Goal: Task Accomplishment & Management: Manage account settings

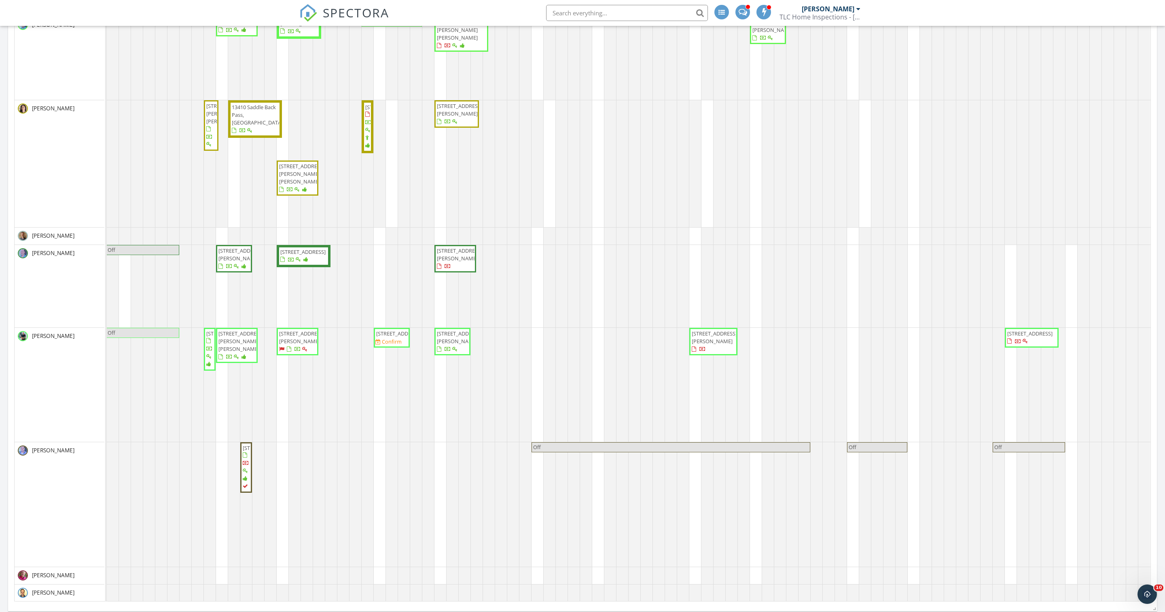
scroll to position [485, 0]
click at [1069, 342] on div "113 Silver Bluff Street , Georgetown 78633 1206 Victory Ranch Trl , Killeen 765…" at bounding box center [598, 151] width 1104 height 900
click at [1067, 311] on link "Event" at bounding box center [1065, 304] width 42 height 13
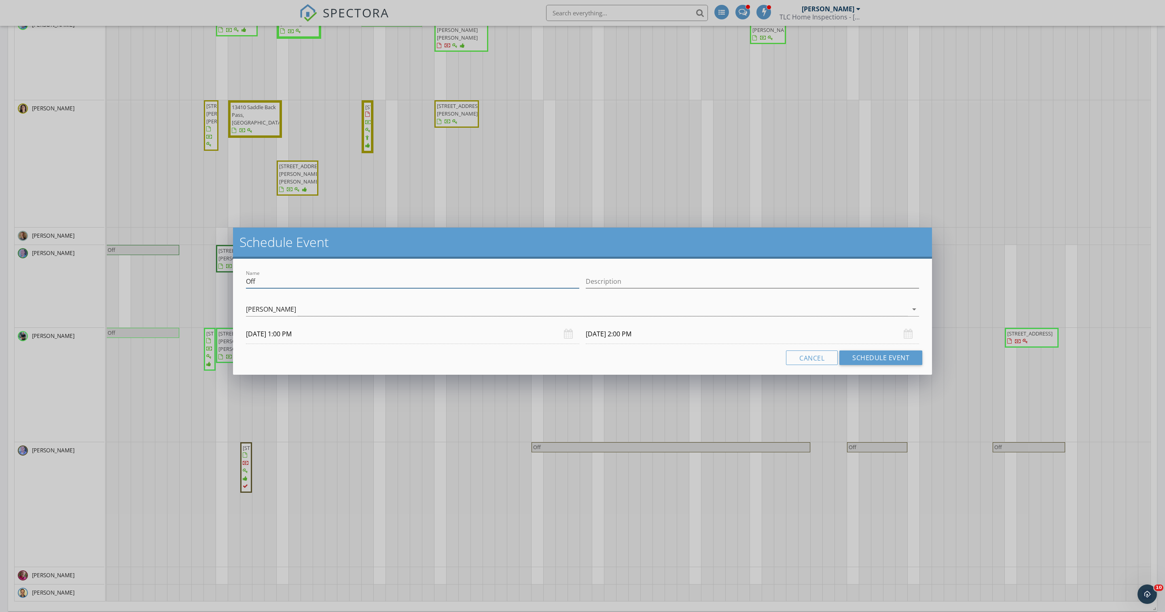
click at [249, 288] on input "Off" at bounding box center [412, 281] width 333 height 13
drag, startPoint x: 311, startPoint y: 290, endPoint x: 244, endPoint y: 290, distance: 66.3
click at [244, 290] on div "Name Requested Off" at bounding box center [413, 283] width 340 height 28
type input "Requested Off"
click at [845, 362] on button "Schedule Event" at bounding box center [880, 358] width 83 height 15
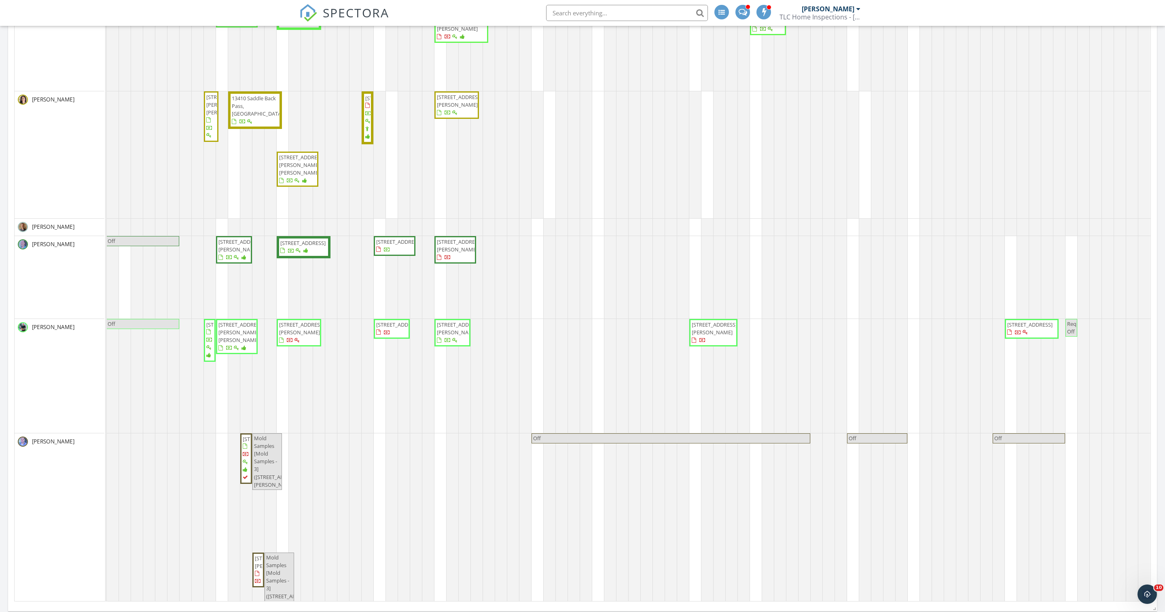
click at [1071, 335] on span "Requested Off" at bounding box center [1080, 327] width 26 height 15
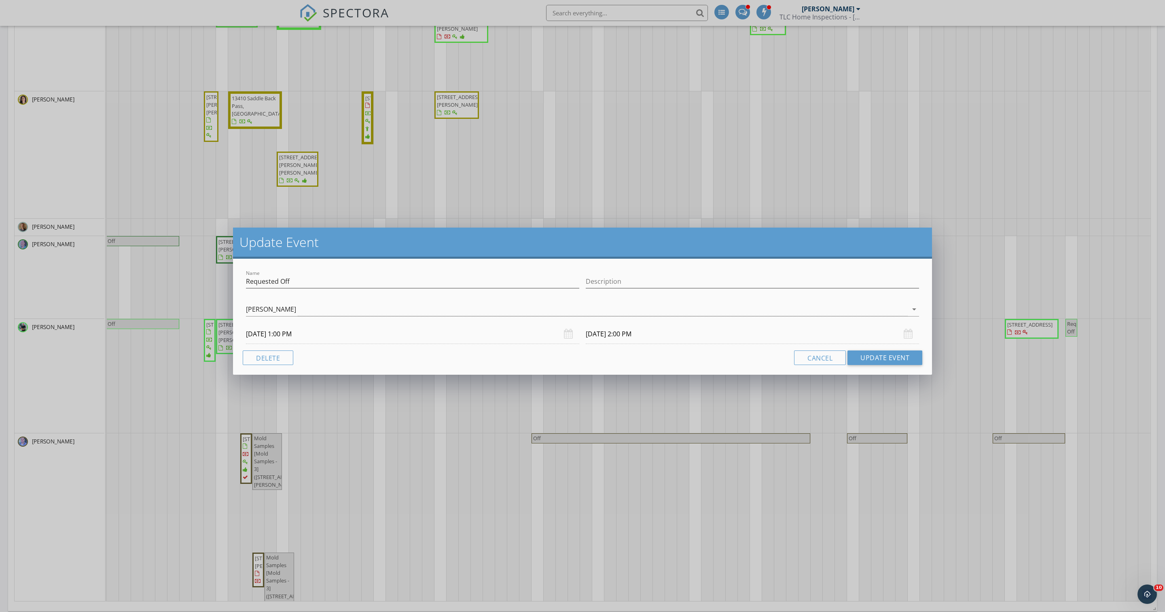
click at [633, 341] on input "10/04/2025 2:00 PM" at bounding box center [752, 334] width 333 height 20
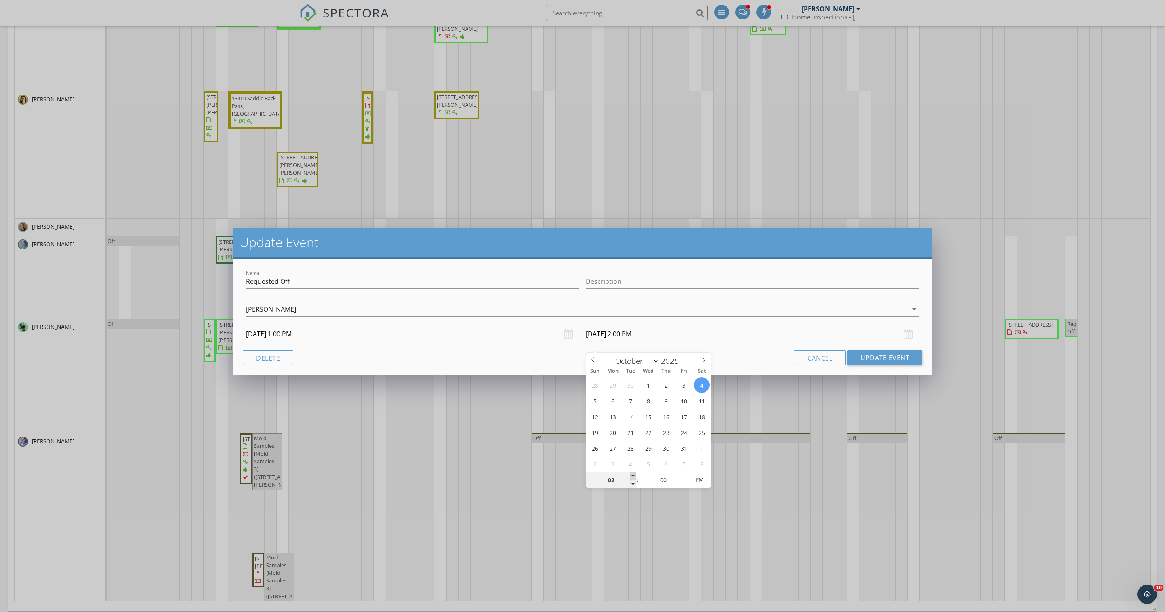
type input "03"
type input "10/04/2025 3:00 PM"
click at [633, 476] on span at bounding box center [633, 476] width 6 height 8
type input "04"
type input "10/04/2025 4:00 PM"
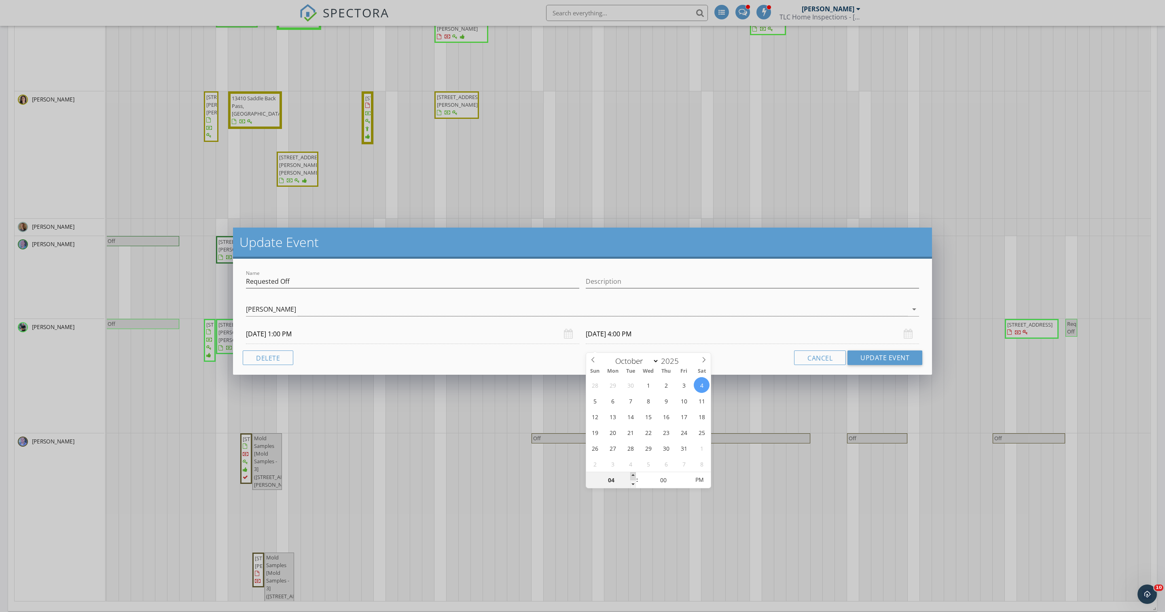
click at [633, 476] on span at bounding box center [633, 476] width 6 height 8
type input "05"
type input "10/04/2025 5:00 PM"
click at [633, 476] on span at bounding box center [633, 476] width 6 height 8
type input "06"
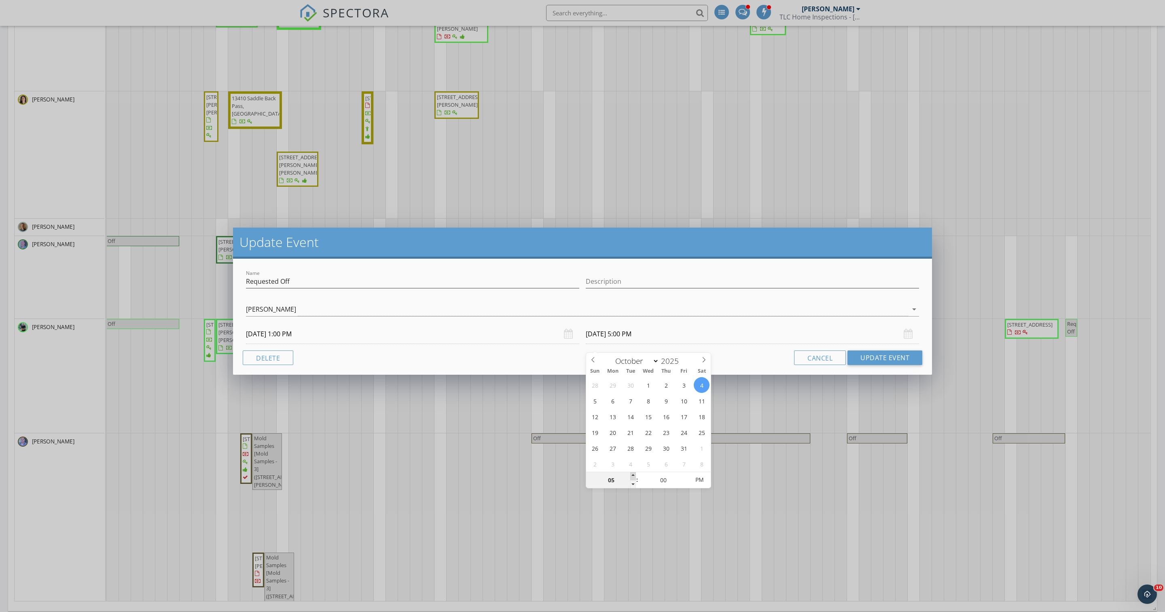
type input "10/04/2025 6:00 PM"
click at [633, 476] on span at bounding box center [633, 476] width 6 height 8
click at [853, 365] on button "Update Event" at bounding box center [884, 358] width 75 height 15
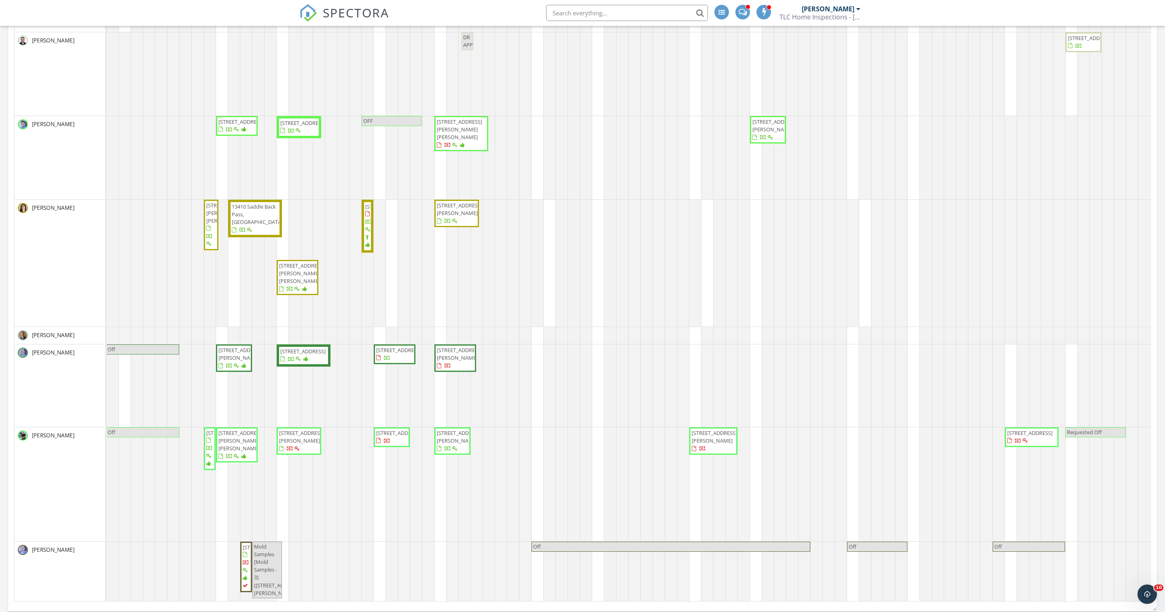
scroll to position [133, 0]
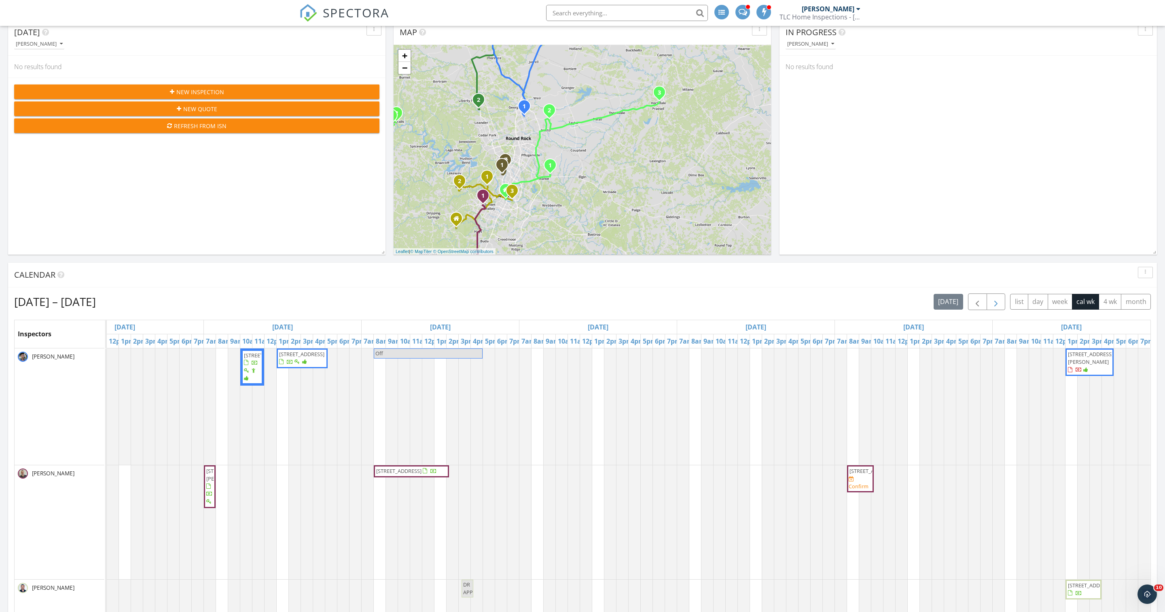
click at [991, 307] on span "button" at bounding box center [996, 302] width 10 height 10
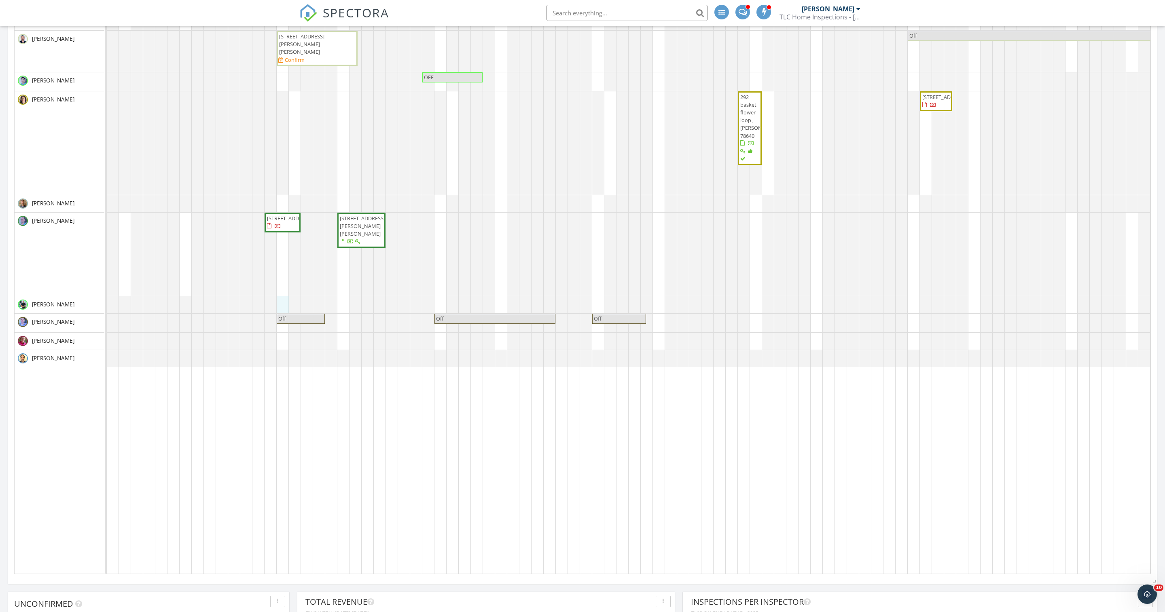
click at [279, 316] on div "8430 Astral Pl , San Antonio 78252 5107 E Riverside Dr 15102, Austin 78741 2503…" at bounding box center [659, 252] width 1104 height 645
click at [272, 285] on link "Event" at bounding box center [277, 278] width 42 height 13
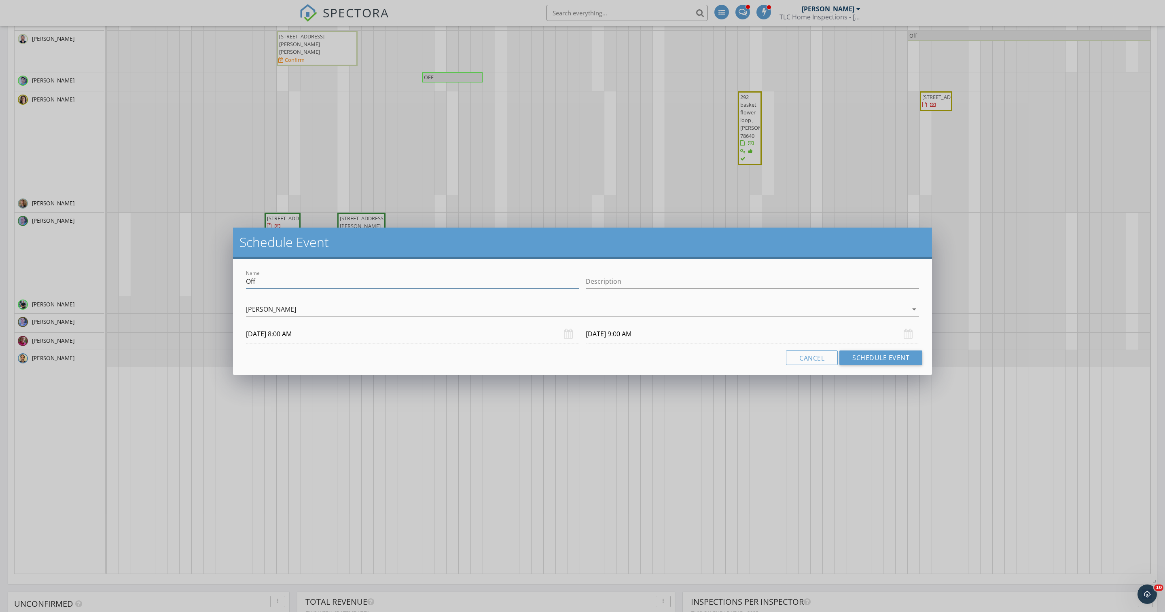
click at [260, 282] on input "Off" at bounding box center [412, 281] width 333 height 13
paste input "Requested"
type input "Requested Off"
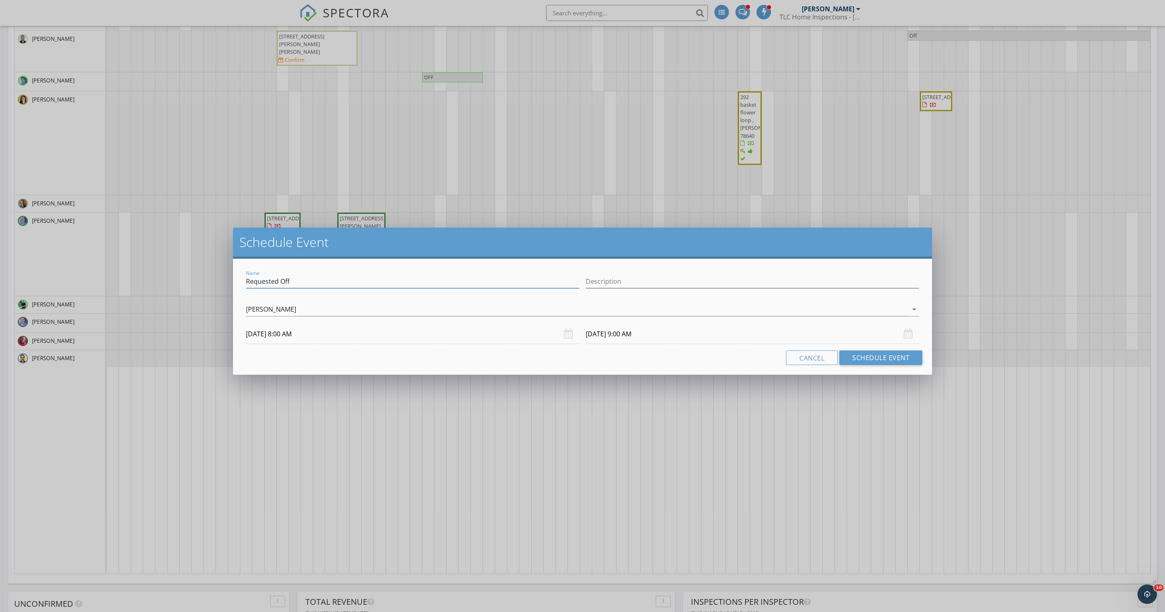
click at [624, 344] on input "10/06/2025 9:00 AM" at bounding box center [752, 334] width 333 height 20
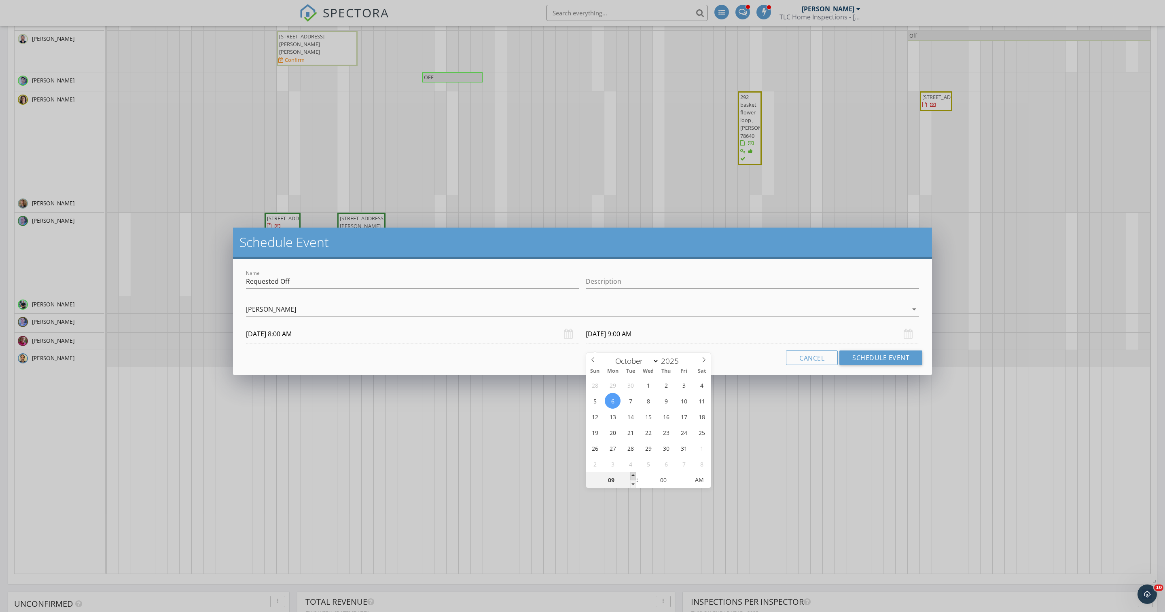
type input "10"
type input "10/06/2025 10:00 AM"
click at [633, 476] on span at bounding box center [633, 476] width 6 height 8
type input "11"
type input "10/06/2025 11:00 AM"
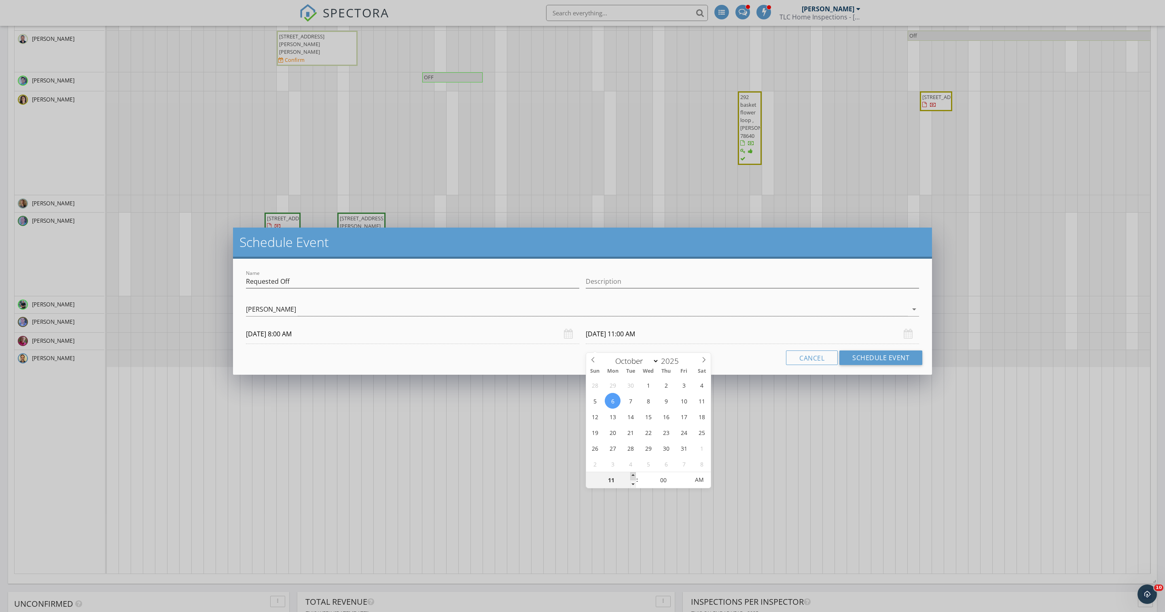
click at [633, 476] on span at bounding box center [633, 476] width 6 height 8
type input "12"
type input "10/06/2025 12:00 PM"
click at [633, 476] on span at bounding box center [633, 476] width 6 height 8
type input "01"
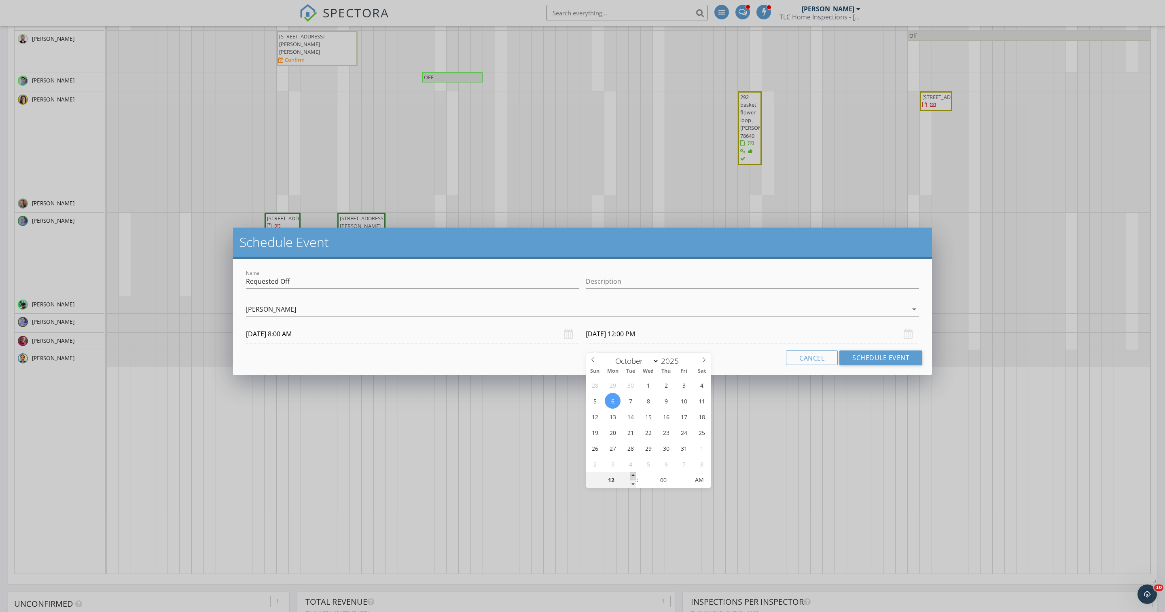
type input "10/06/2025 1:00 PM"
click at [633, 476] on span at bounding box center [633, 476] width 6 height 8
type input "02"
type input "10/06/2025 2:00 PM"
click at [633, 476] on span at bounding box center [633, 476] width 6 height 8
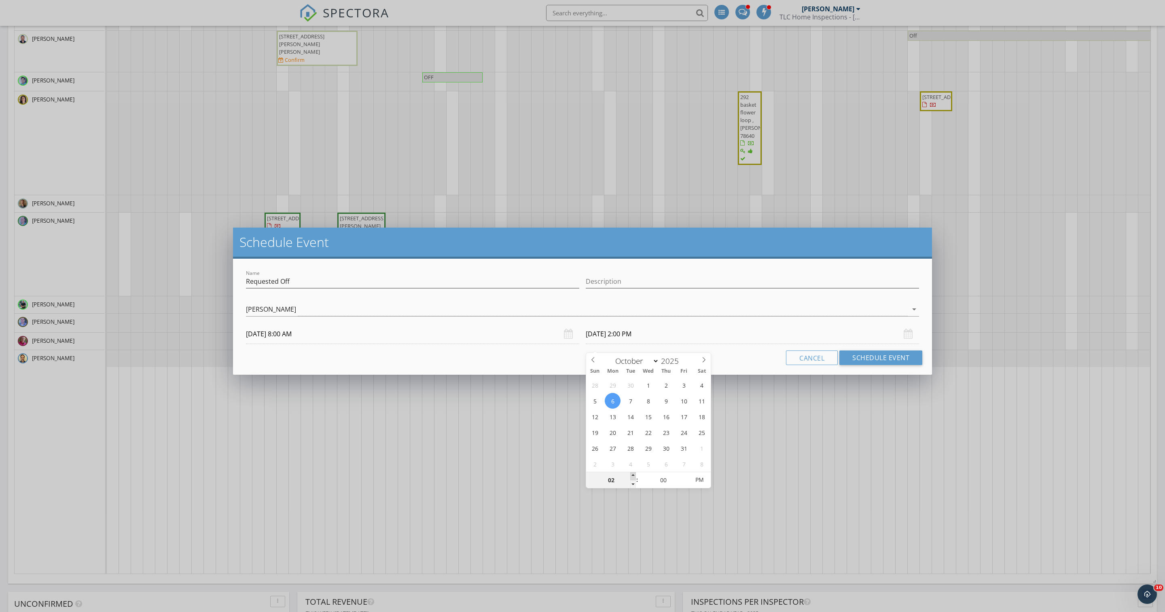
type input "03"
type input "10/06/2025 3:00 PM"
click at [633, 476] on span at bounding box center [633, 476] width 6 height 8
type input "04"
type input "10/06/2025 4:00 PM"
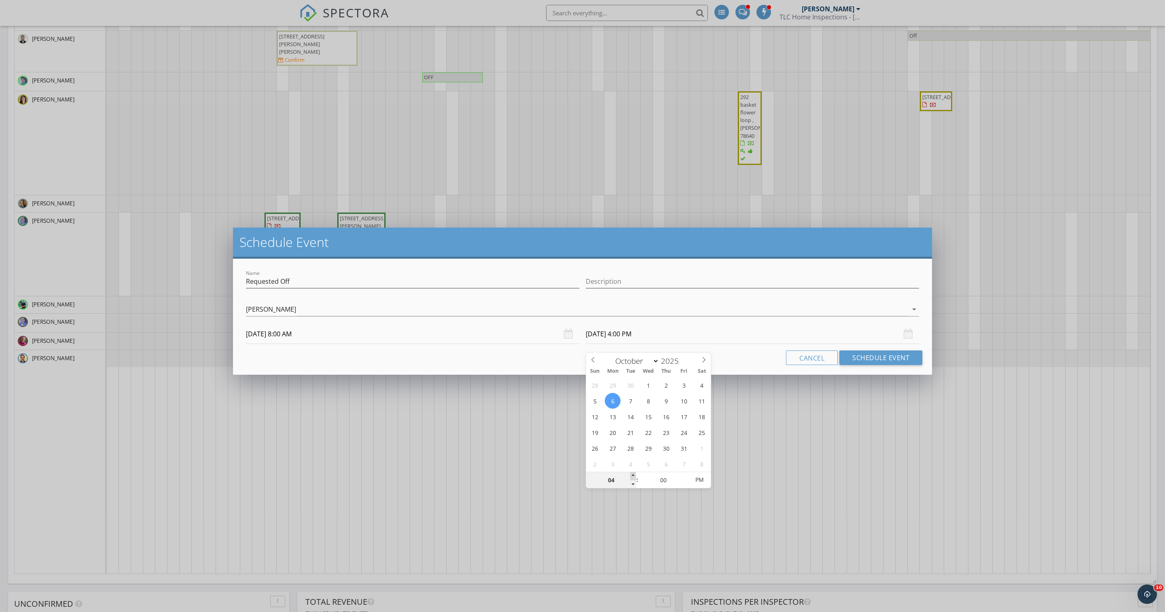
click at [633, 476] on span at bounding box center [633, 476] width 6 height 8
type input "05"
type input "10/06/2025 5:00 PM"
click at [633, 476] on span at bounding box center [633, 476] width 6 height 8
type input "06"
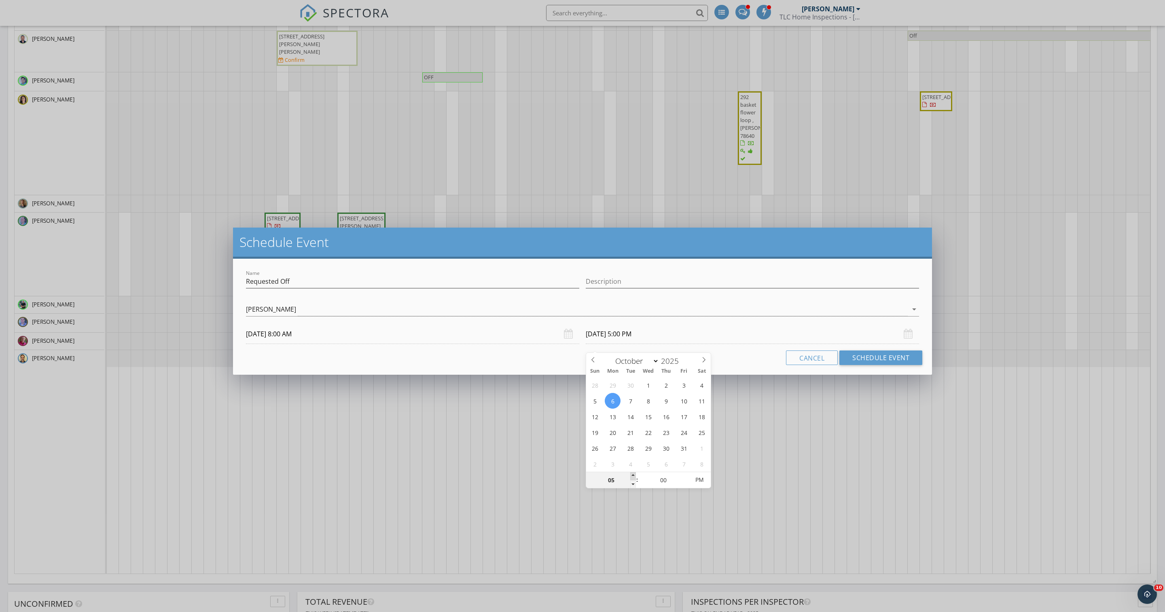
type input "10/06/2025 6:00 PM"
click at [633, 476] on span at bounding box center [633, 476] width 6 height 8
click at [851, 365] on button "Schedule Event" at bounding box center [880, 358] width 83 height 15
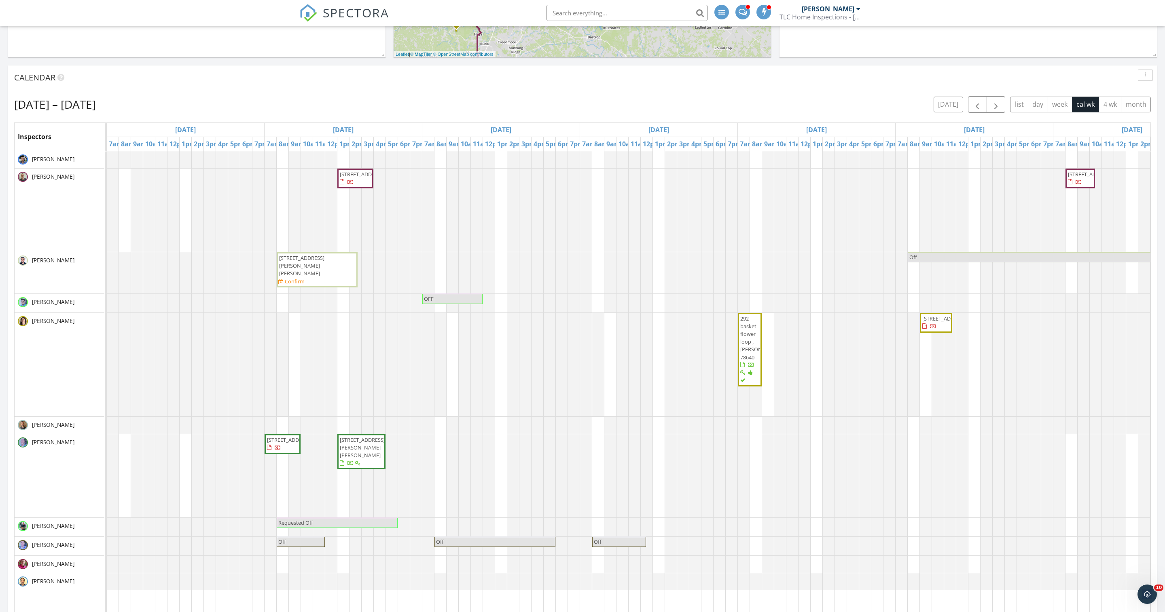
scroll to position [277, 0]
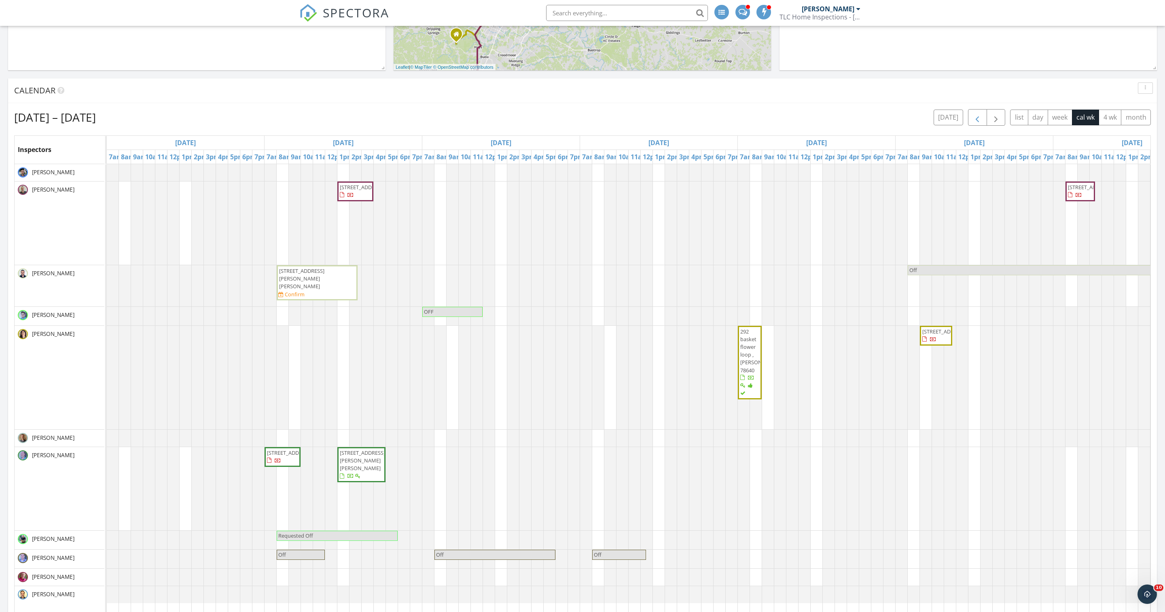
click at [972, 123] on span "button" at bounding box center [977, 118] width 10 height 10
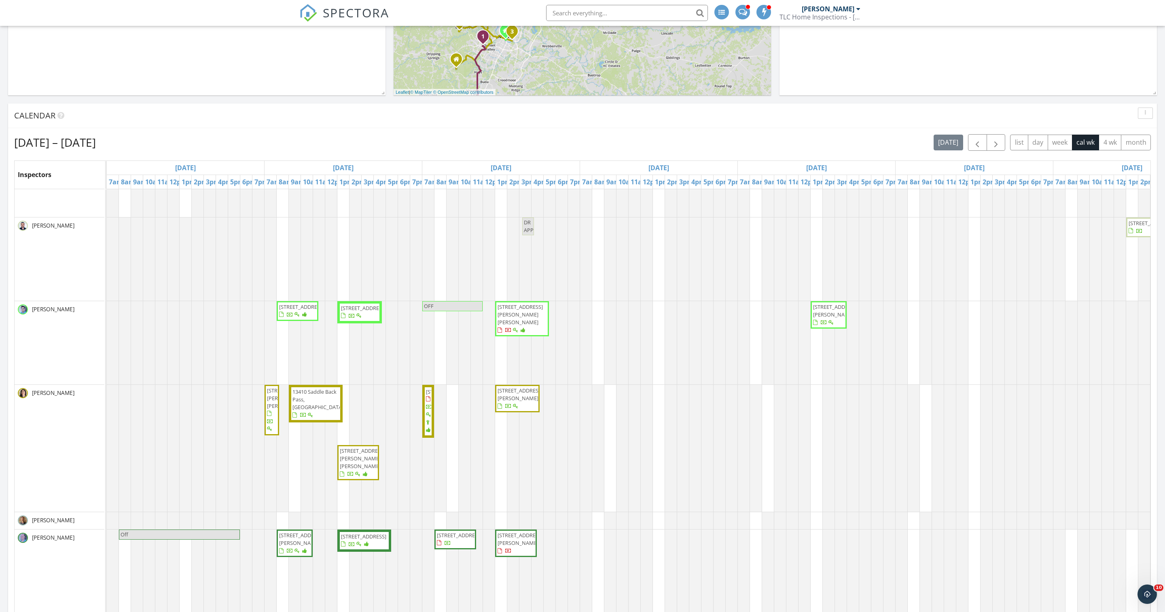
scroll to position [85, 0]
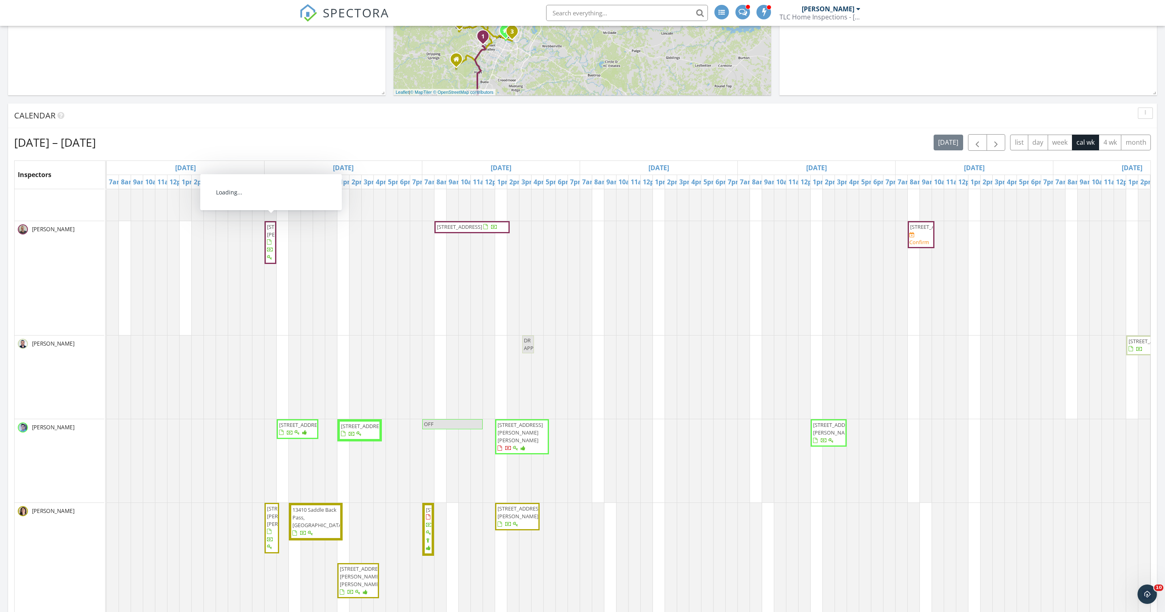
click at [271, 262] on span "[STREET_ADDRESS][PERSON_NAME]" at bounding box center [270, 242] width 8 height 39
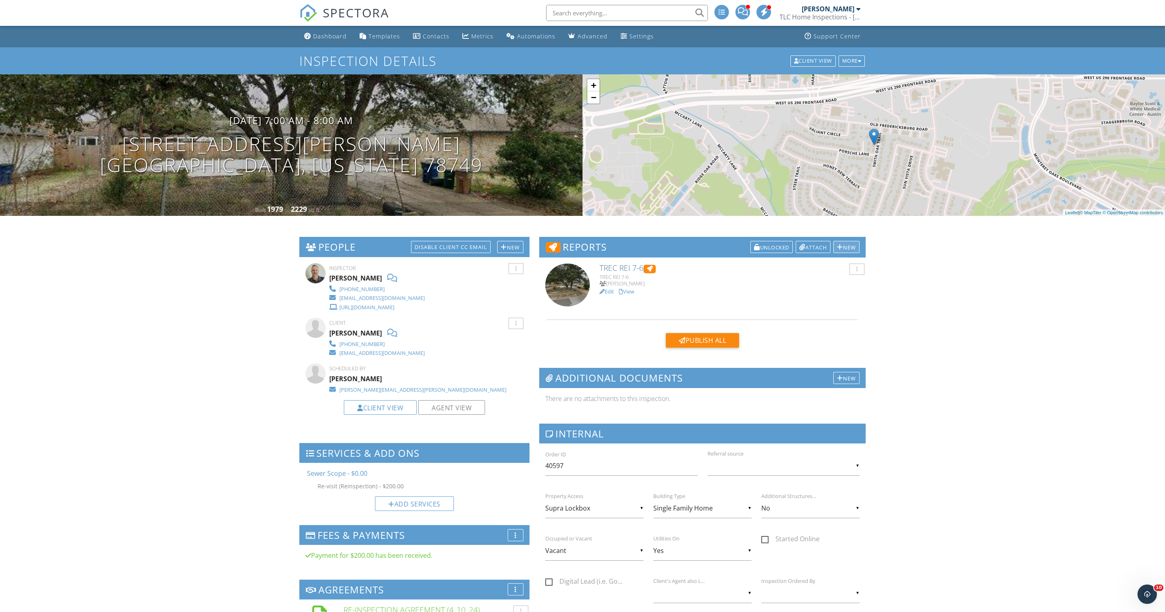
click at [845, 245] on div "New" at bounding box center [846, 247] width 26 height 12
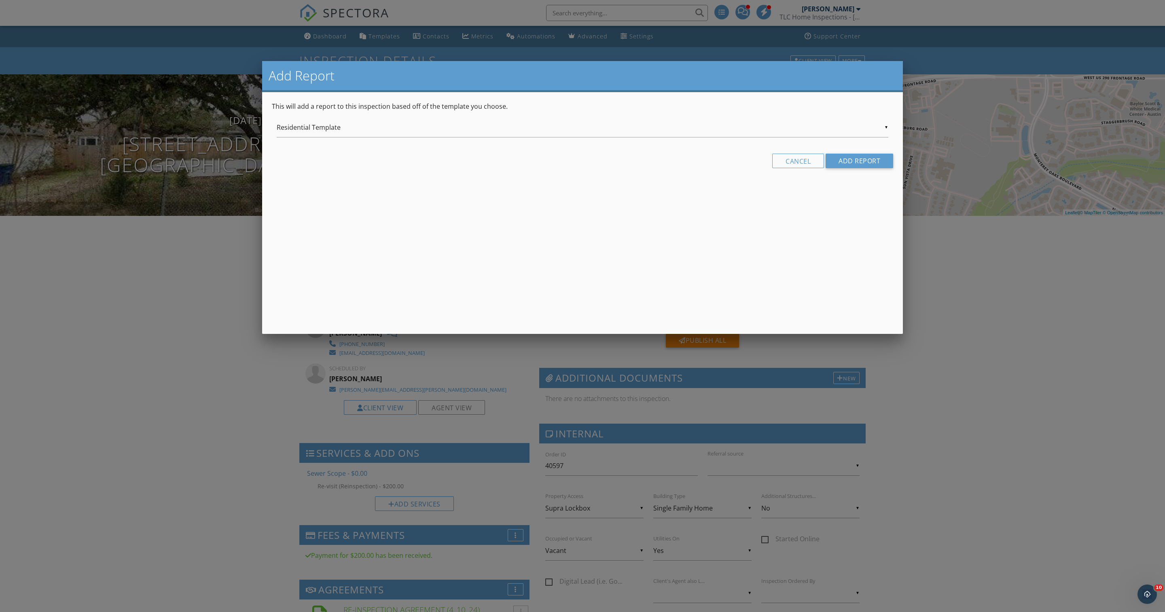
click at [507, 133] on div "▼ Residential Template Residential Template Room-by-Room Residential Template W…" at bounding box center [583, 128] width 612 height 20
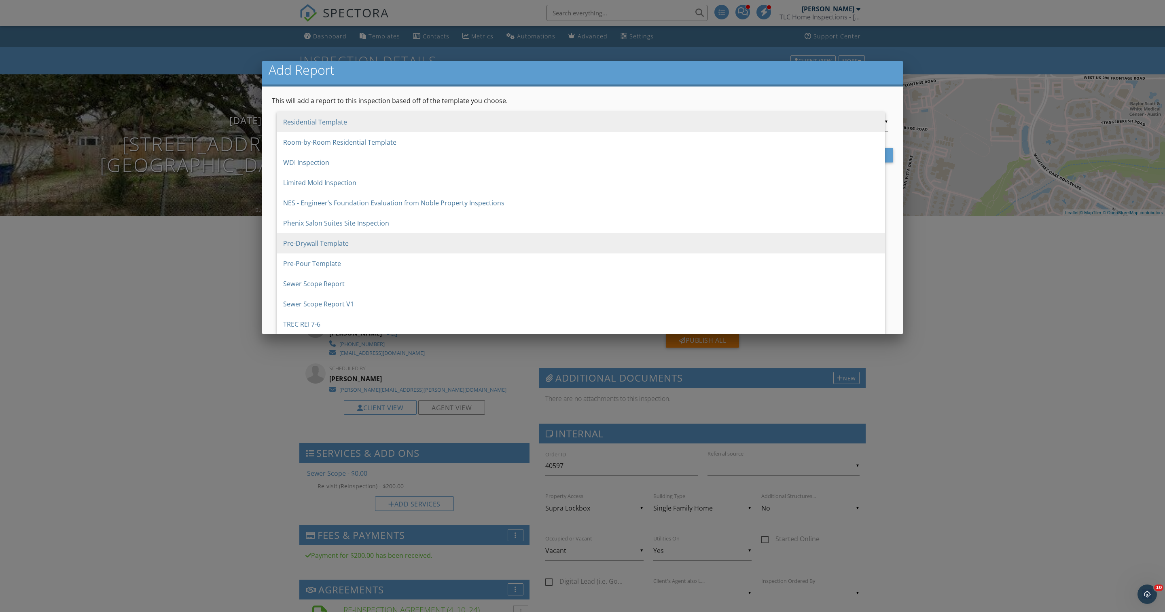
scroll to position [11, 0]
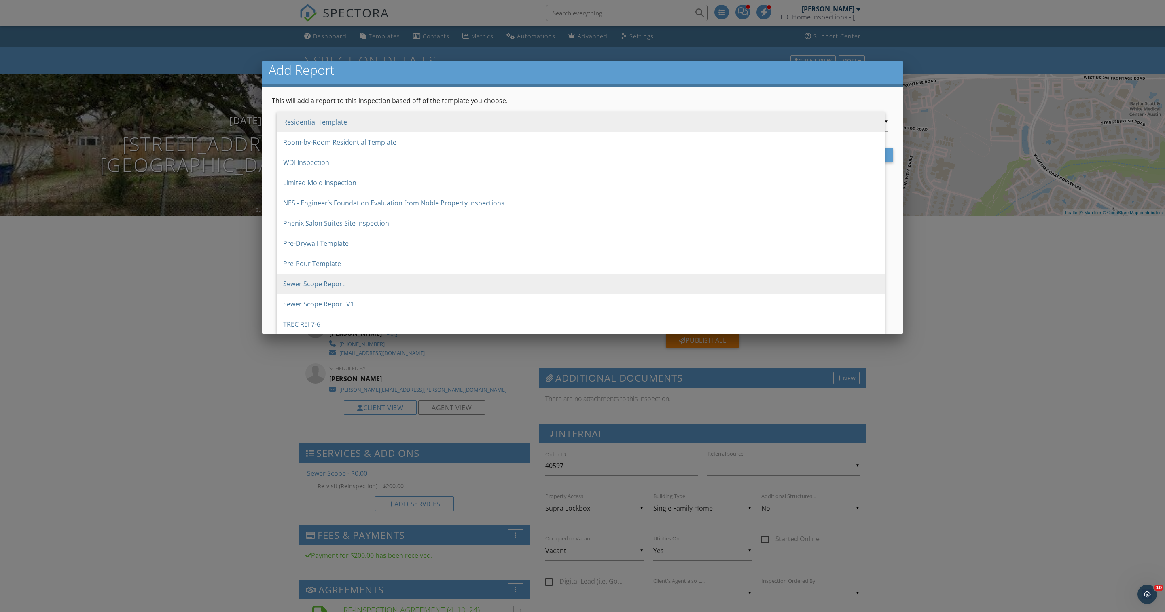
click at [392, 282] on span "Sewer Scope Report" at bounding box center [581, 284] width 608 height 20
type input "Sewer Scope Report"
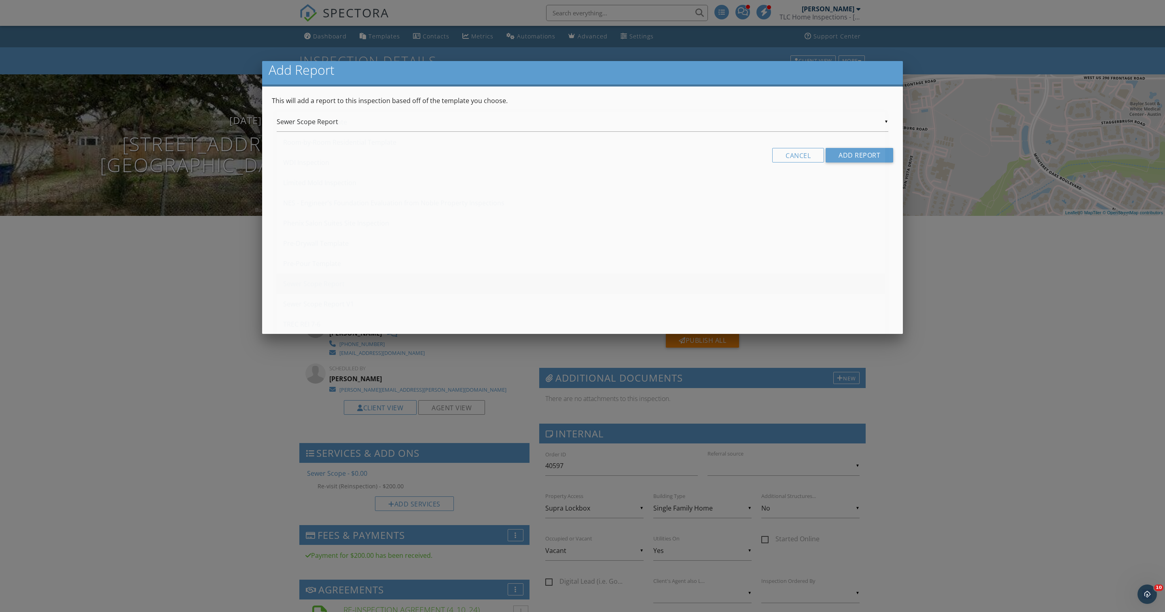
scroll to position [0, 0]
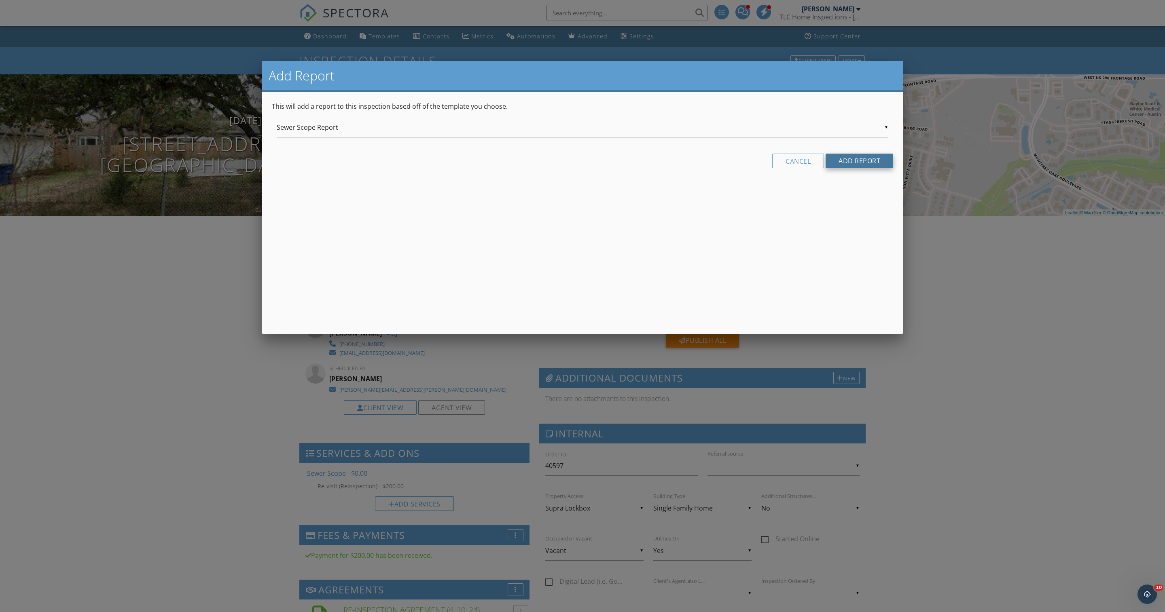
click at [845, 168] on input "Add Report" at bounding box center [860, 161] width 68 height 15
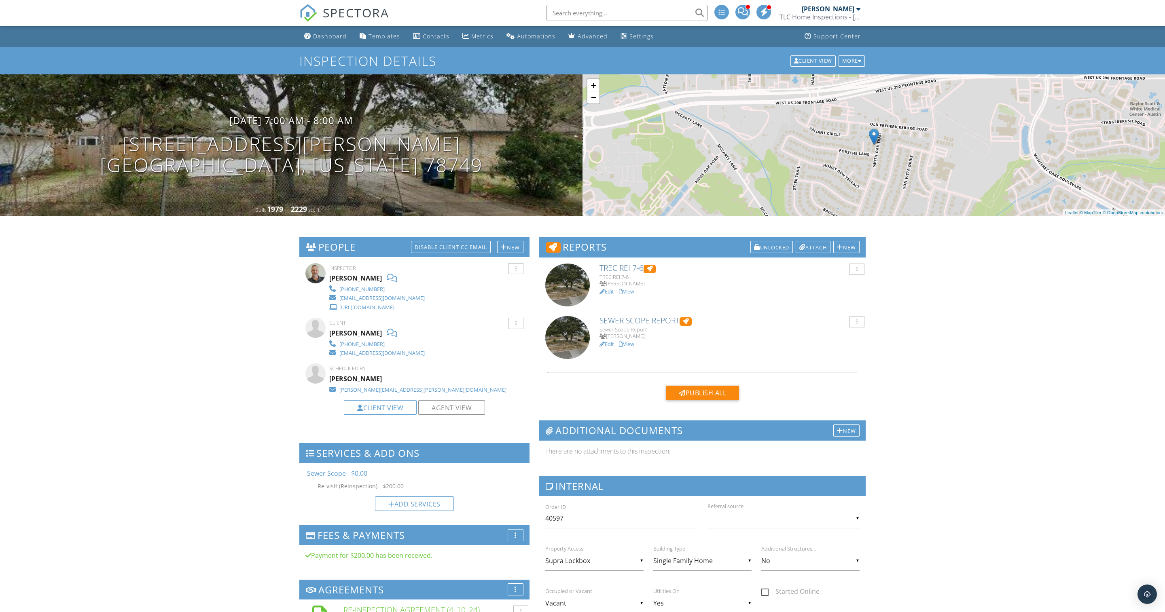
click at [634, 294] on link "View" at bounding box center [626, 291] width 15 height 7
click at [856, 272] on div at bounding box center [856, 269] width 1 height 5
click at [804, 352] on div "Delete" at bounding box center [795, 351] width 17 height 8
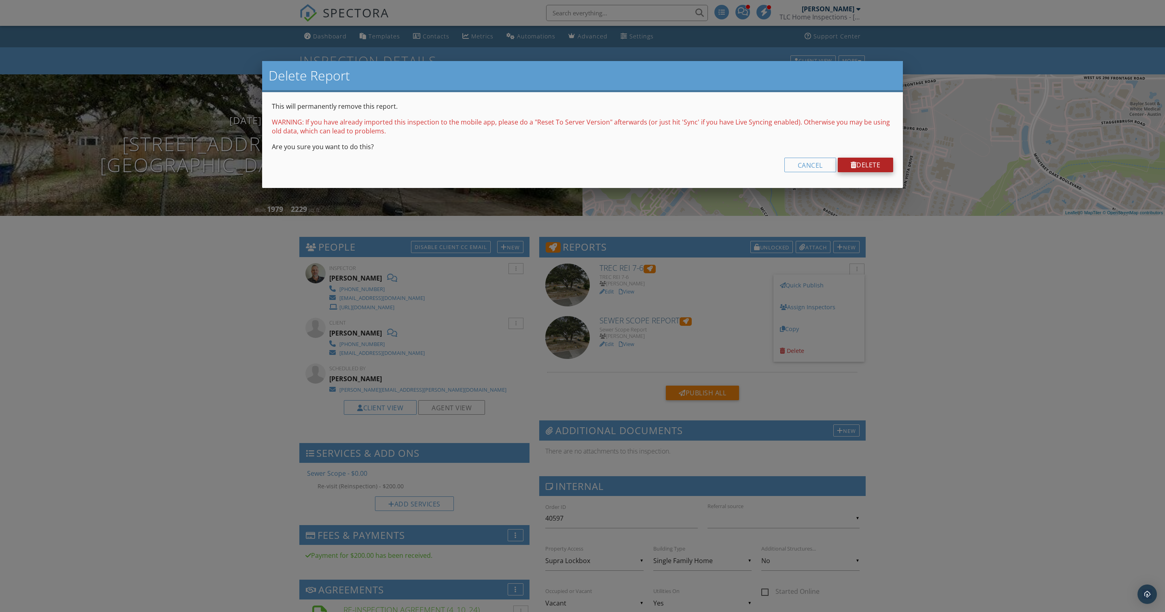
click at [858, 172] on link "Delete" at bounding box center [866, 165] width 56 height 15
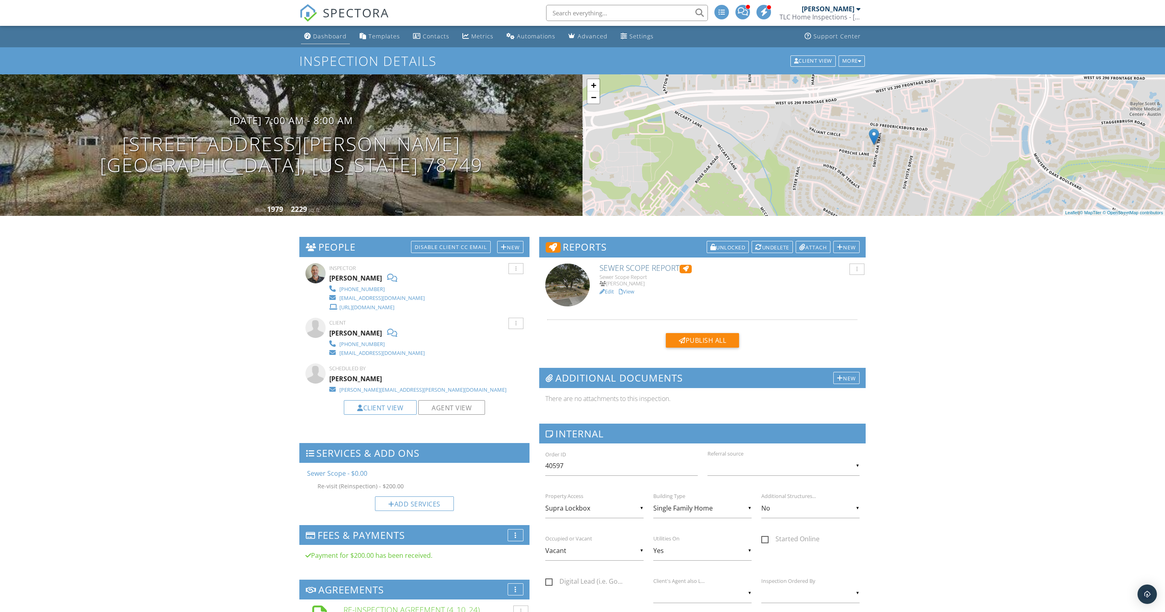
click at [331, 37] on div "Dashboard" at bounding box center [330, 36] width 34 height 8
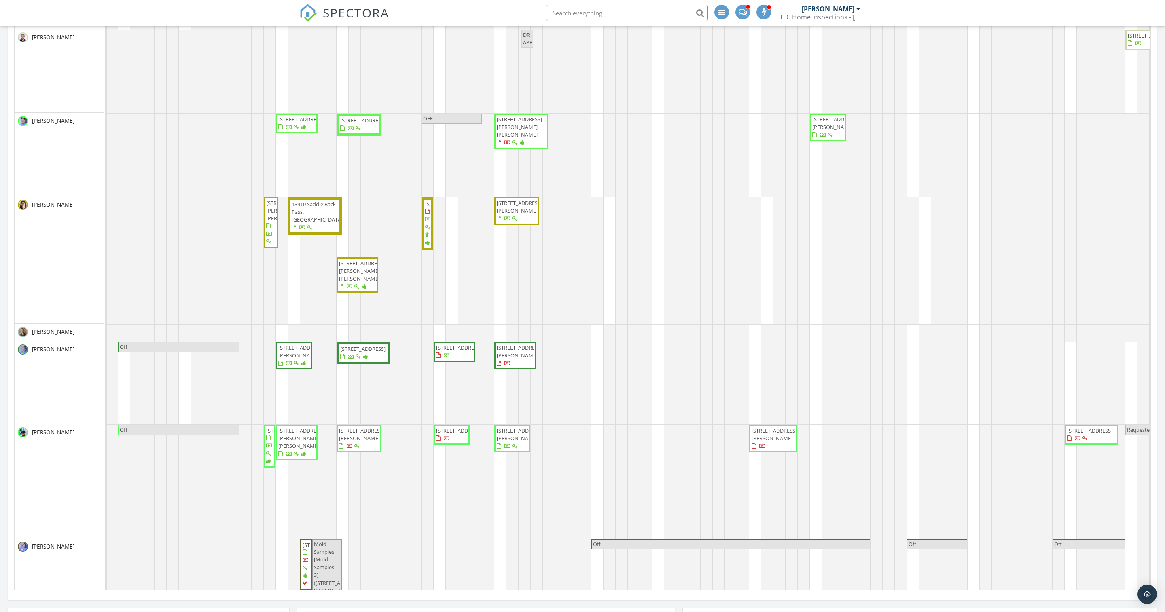
scroll to position [0, 2]
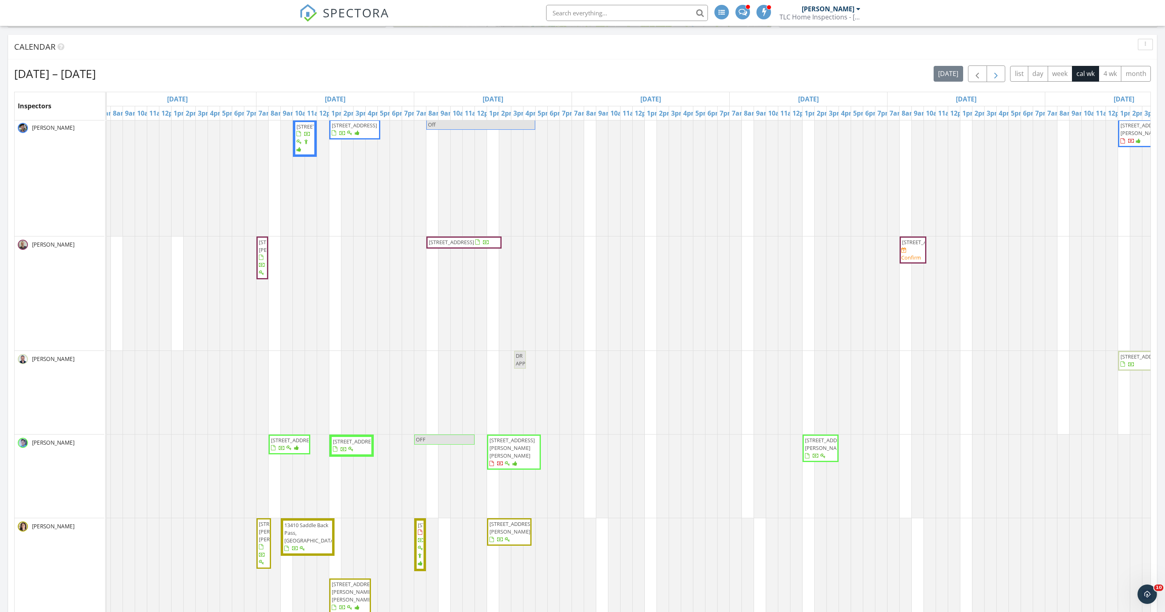
click at [991, 79] on span "button" at bounding box center [996, 74] width 10 height 10
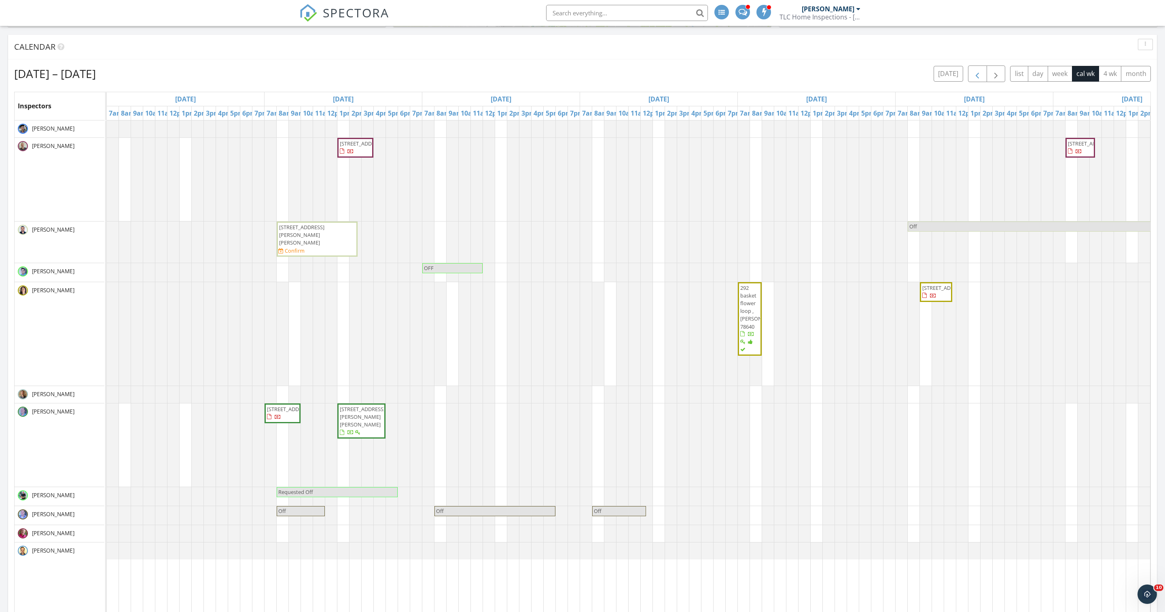
click at [972, 78] on span "button" at bounding box center [977, 74] width 10 height 10
